Goal: Task Accomplishment & Management: Use online tool/utility

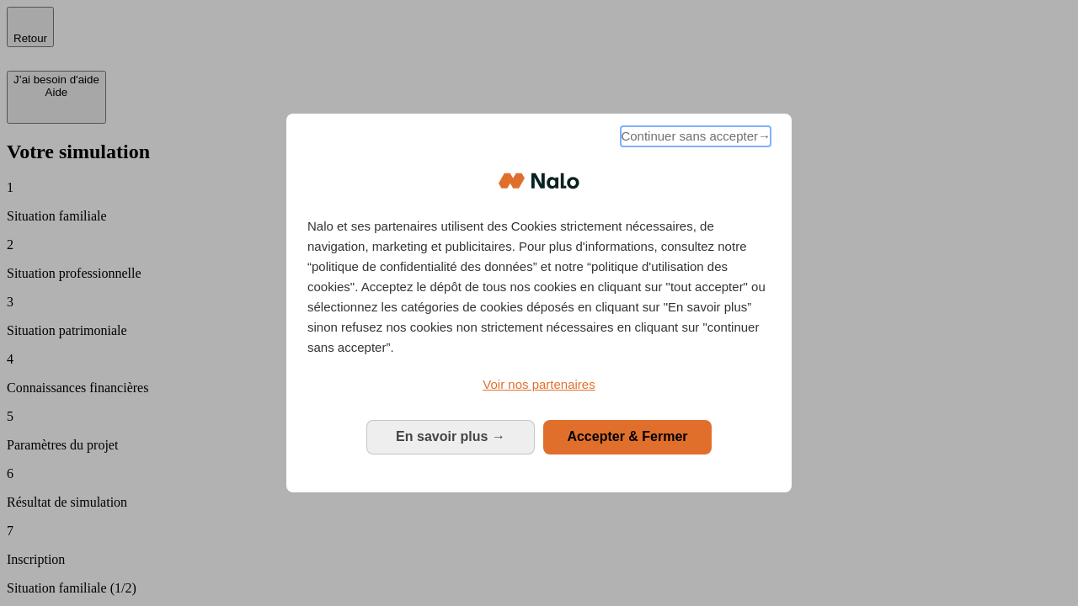
click at [694, 139] on span "Continuer sans accepter →" at bounding box center [696, 136] width 150 height 20
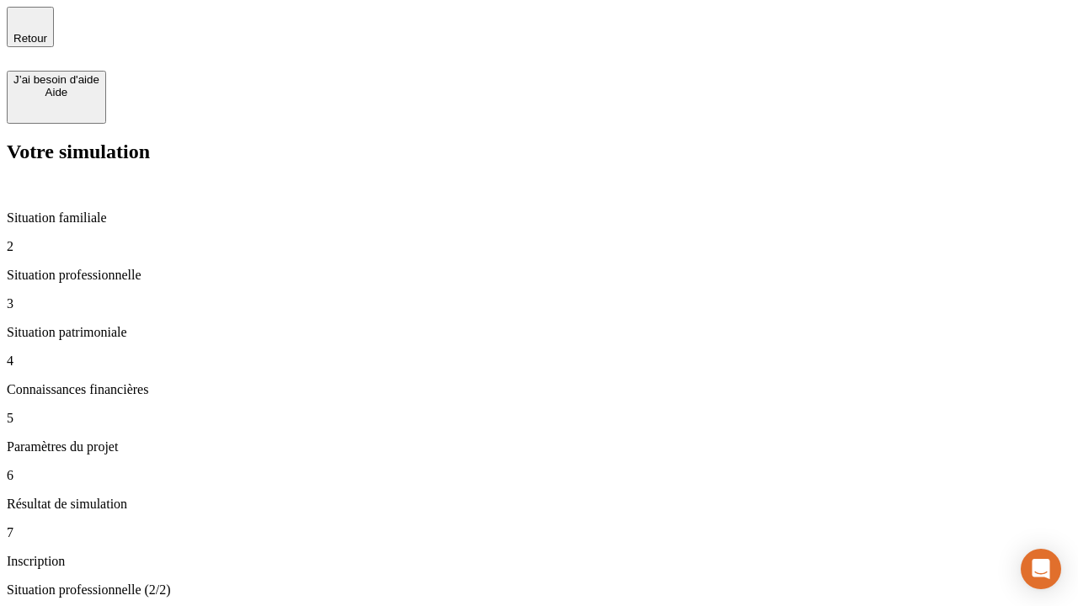
type input "30 000"
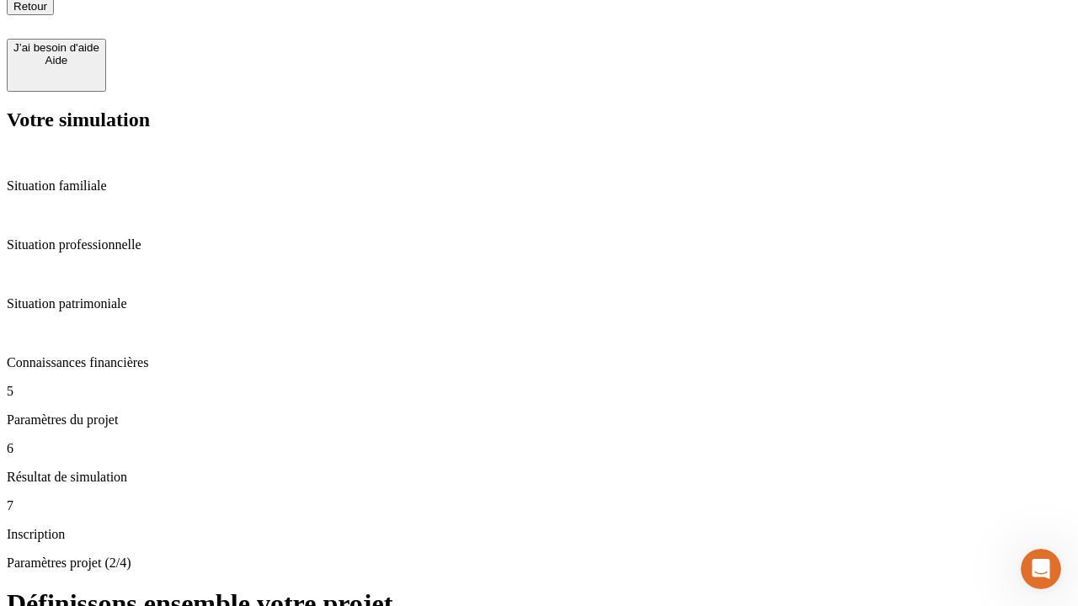
scroll to position [17, 0]
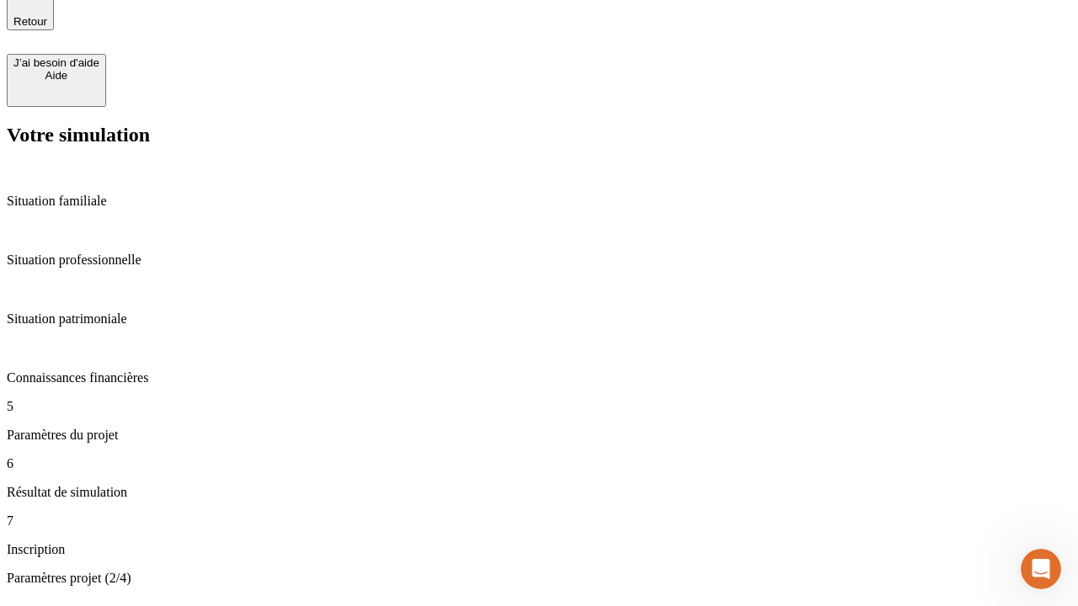
type input "25"
type input "64"
type input "1 000"
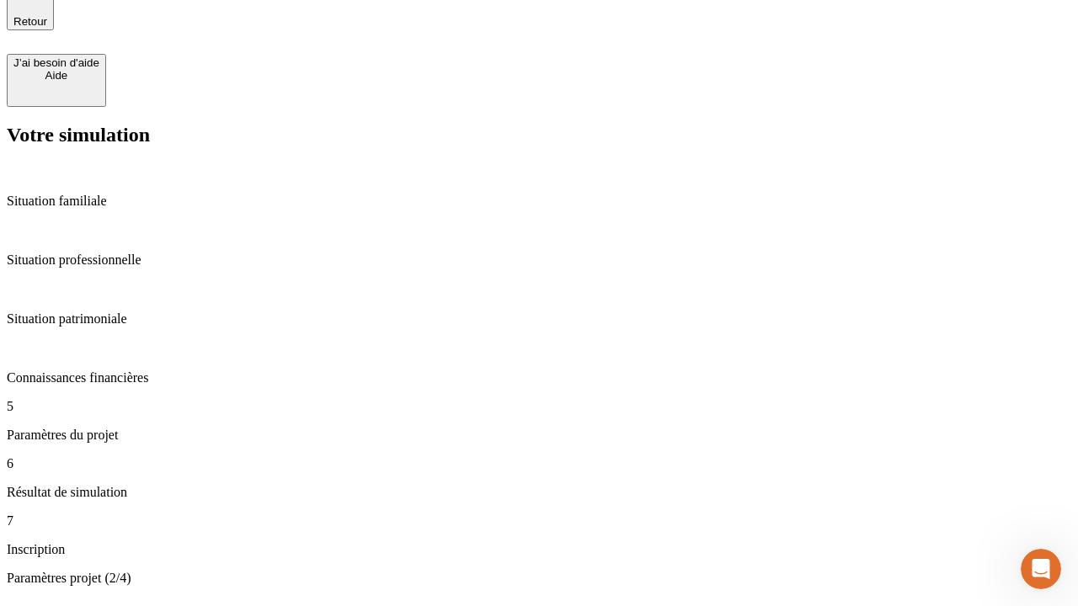
type input "640"
